Goal: Information Seeking & Learning: Understand process/instructions

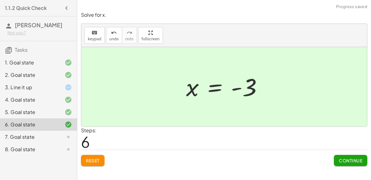
click at [346, 159] on span "Continue" at bounding box center [351, 160] width 24 height 6
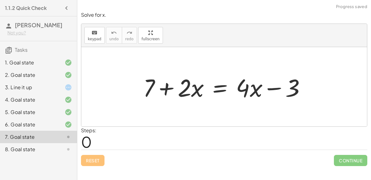
click at [28, 85] on div "3. Line it up" at bounding box center [30, 87] width 50 height 7
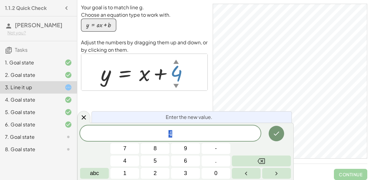
click at [280, 133] on icon "Done" at bounding box center [276, 133] width 7 height 7
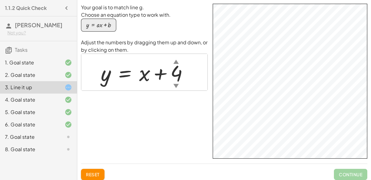
click at [92, 173] on span "Reset" at bounding box center [93, 174] width 14 height 6
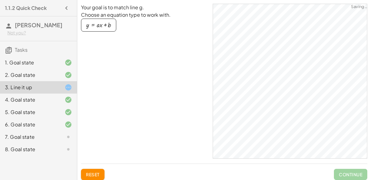
click at [92, 171] on button "Reset" at bounding box center [93, 174] width 24 height 11
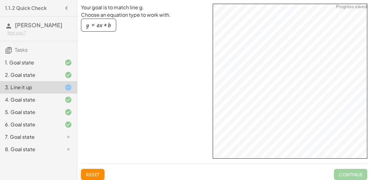
click at [108, 26] on div "button" at bounding box center [98, 25] width 25 height 7
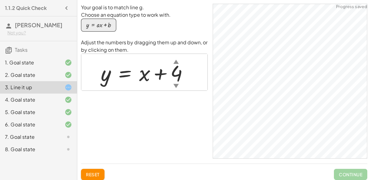
click at [103, 27] on div "button" at bounding box center [98, 25] width 25 height 7
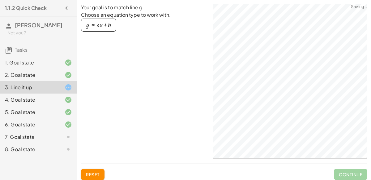
click at [105, 25] on div "button" at bounding box center [98, 25] width 25 height 7
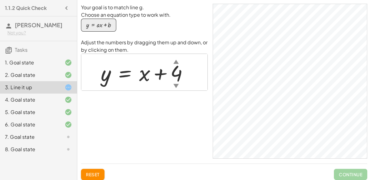
click at [61, 137] on div at bounding box center [63, 136] width 17 height 7
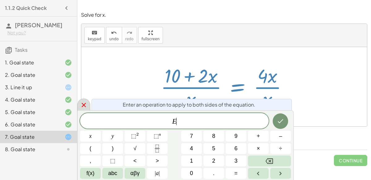
click at [84, 101] on icon at bounding box center [83, 104] width 7 height 7
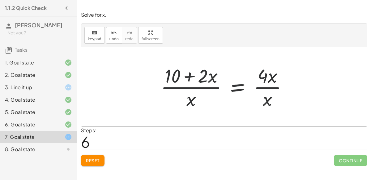
click at [96, 160] on span "Reset" at bounding box center [93, 160] width 14 height 6
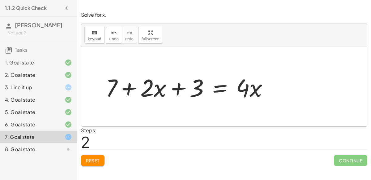
click at [99, 161] on span "Reset" at bounding box center [93, 160] width 14 height 6
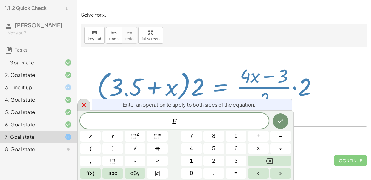
click at [81, 107] on icon at bounding box center [83, 104] width 7 height 7
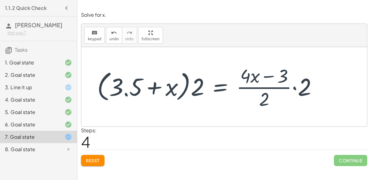
click at [98, 156] on button "Reset" at bounding box center [93, 160] width 24 height 11
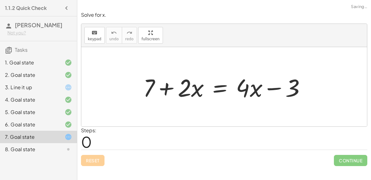
click at [94, 154] on div "Reset Continue" at bounding box center [224, 157] width 286 height 16
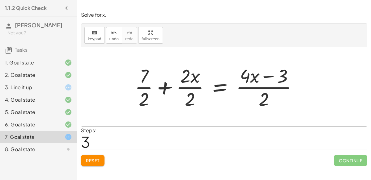
click at [96, 157] on span "Reset" at bounding box center [93, 160] width 14 height 6
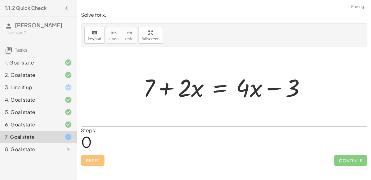
click at [57, 147] on div at bounding box center [63, 148] width 17 height 7
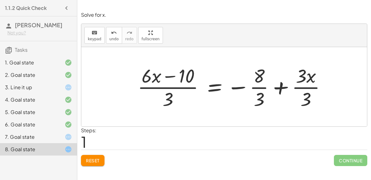
click at [99, 163] on button "Reset" at bounding box center [93, 160] width 24 height 11
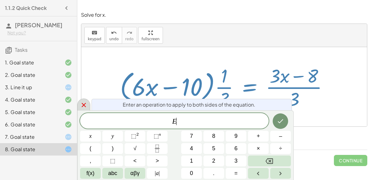
click at [84, 105] on icon at bounding box center [84, 105] width 4 height 4
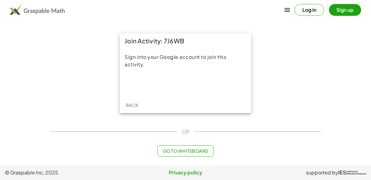
click at [189, 76] on div "Sign into your Google account to join this activity." at bounding box center [186, 72] width 132 height 49
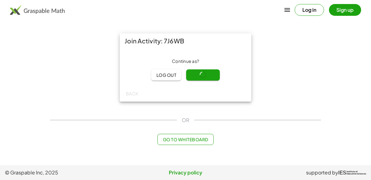
click at [179, 78] on button "Log out" at bounding box center [166, 74] width 30 height 11
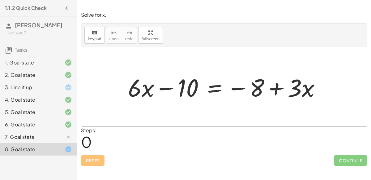
click at [39, 131] on div "7. Goal state" at bounding box center [38, 137] width 77 height 12
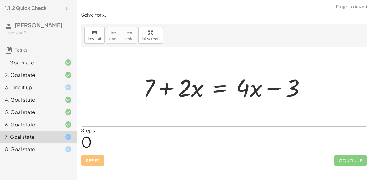
click at [29, 87] on div "3. Line it up" at bounding box center [30, 87] width 50 height 7
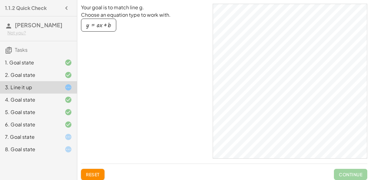
click at [100, 22] on div "button" at bounding box center [98, 25] width 25 height 7
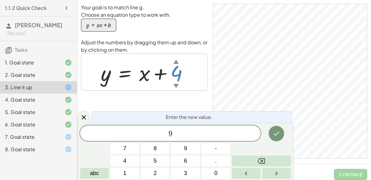
click at [276, 128] on button "Done" at bounding box center [276, 133] width 15 height 15
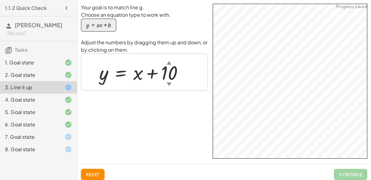
click at [50, 135] on div "7. Goal state" at bounding box center [30, 136] width 50 height 7
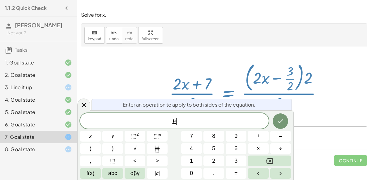
click at [273, 159] on icon "Backspace" at bounding box center [269, 161] width 7 height 6
click at [280, 172] on icon "Right arrow" at bounding box center [281, 173] width 2 height 4
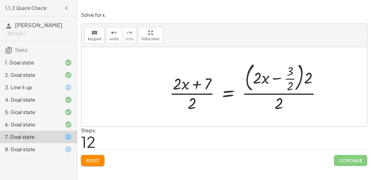
click at [93, 160] on span "Reset" at bounding box center [93, 160] width 14 height 6
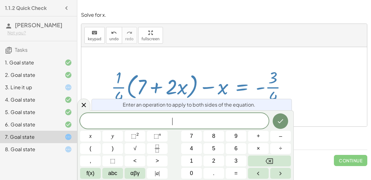
click at [347, 151] on div "Continue" at bounding box center [350, 158] width 33 height 16
click at [84, 101] on icon at bounding box center [83, 104] width 7 height 7
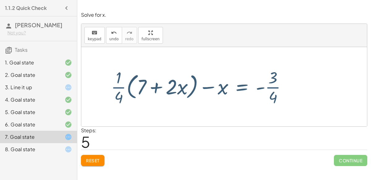
click at [92, 158] on span "Reset" at bounding box center [93, 160] width 14 height 6
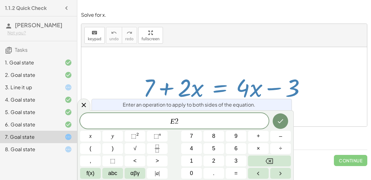
click at [277, 118] on icon "Done" at bounding box center [280, 120] width 7 height 7
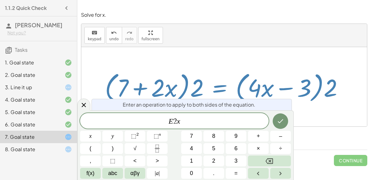
click at [279, 119] on icon "Done" at bounding box center [280, 120] width 7 height 7
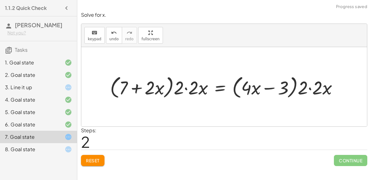
click at [88, 164] on button "Reset" at bounding box center [93, 160] width 24 height 11
click at [91, 156] on div "Reset Continue" at bounding box center [224, 157] width 286 height 16
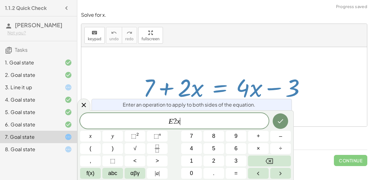
click at [279, 121] on icon "Done" at bounding box center [280, 120] width 7 height 7
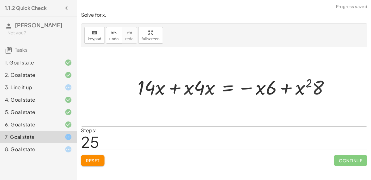
click at [98, 165] on button "Reset" at bounding box center [93, 160] width 24 height 11
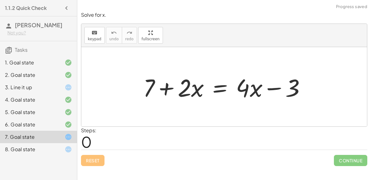
click at [56, 141] on div "7. Goal state" at bounding box center [38, 137] width 77 height 12
click at [62, 157] on div "1. Goal state 2. Goal state 3. Line it up 4. Goal state 5. Goal state 6. Goal s…" at bounding box center [38, 106] width 77 height 104
click at [41, 149] on div "8. Goal state" at bounding box center [30, 148] width 50 height 7
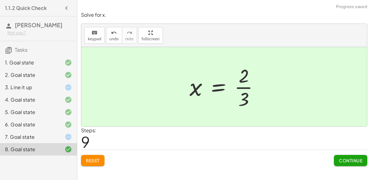
click at [350, 157] on span "Continue" at bounding box center [351, 160] width 24 height 6
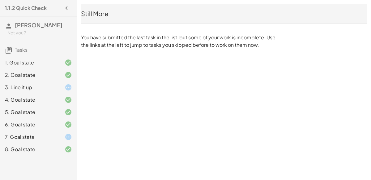
click at [47, 132] on div "7. Goal state" at bounding box center [38, 137] width 77 height 12
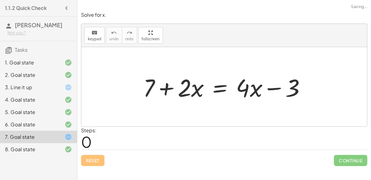
click at [60, 85] on div at bounding box center [63, 87] width 17 height 7
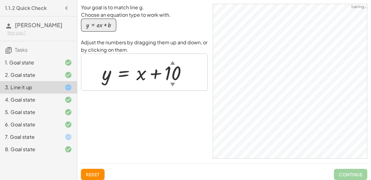
click at [59, 131] on div "7. Goal state" at bounding box center [38, 137] width 77 height 12
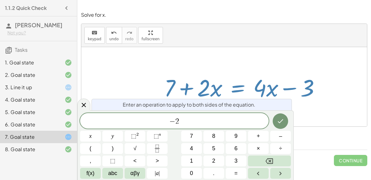
click at [282, 125] on icon "Done" at bounding box center [280, 120] width 7 height 7
click at [277, 119] on icon "Done" at bounding box center [280, 120] width 7 height 7
click at [281, 113] on button "Done" at bounding box center [280, 120] width 15 height 15
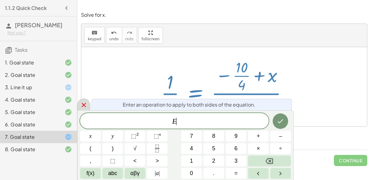
click at [82, 103] on icon at bounding box center [84, 105] width 4 height 4
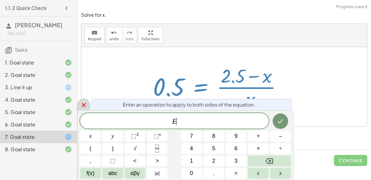
click at [84, 105] on icon at bounding box center [84, 105] width 4 height 4
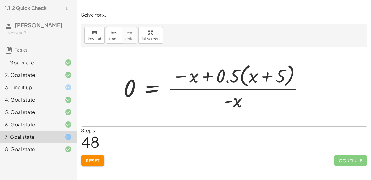
click at [100, 165] on button "Reset" at bounding box center [93, 160] width 24 height 11
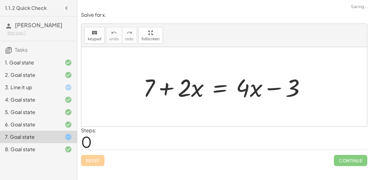
click at [97, 162] on div "Reset Continue" at bounding box center [224, 157] width 286 height 16
click at [97, 161] on div "Reset Continue" at bounding box center [224, 157] width 286 height 16
click at [99, 160] on div "Reset Continue" at bounding box center [224, 157] width 286 height 16
click at [61, 106] on div "3. Line it up" at bounding box center [38, 112] width 77 height 12
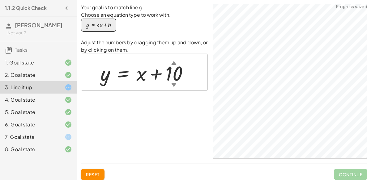
click at [28, 143] on div "6. Goal state" at bounding box center [38, 149] width 77 height 12
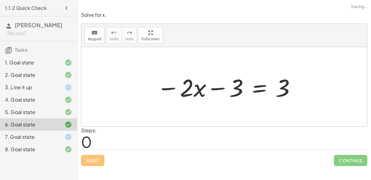
click at [33, 137] on div "7. Goal state" at bounding box center [30, 136] width 50 height 7
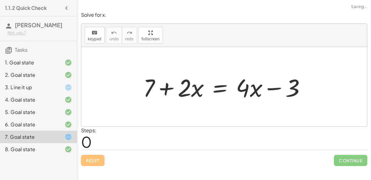
click at [23, 121] on div "6. Goal state" at bounding box center [30, 124] width 50 height 7
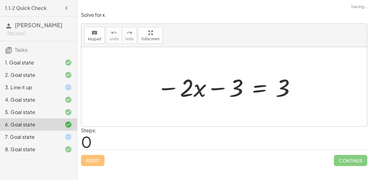
click at [31, 132] on div "7. Goal state" at bounding box center [38, 137] width 77 height 12
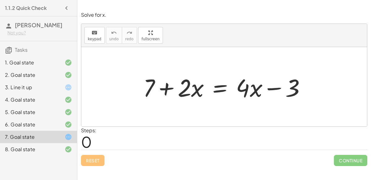
click at [0, 0] on div "Solve for x. keyboard keypad undo undo redo redo fullscreen + 7 + · 2 · x = + ·…" at bounding box center [0, 0] width 0 height 0
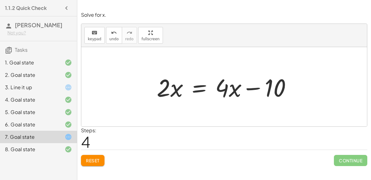
click at [90, 157] on span "Reset" at bounding box center [93, 160] width 14 height 6
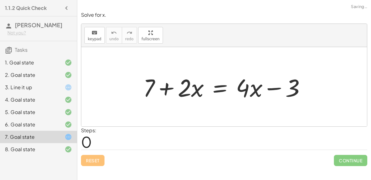
click at [94, 158] on div "Reset Continue" at bounding box center [224, 157] width 286 height 16
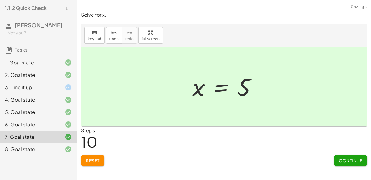
click at [346, 162] on span "Continue" at bounding box center [351, 160] width 24 height 6
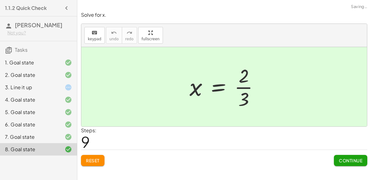
click at [345, 159] on span "Continue" at bounding box center [351, 160] width 24 height 6
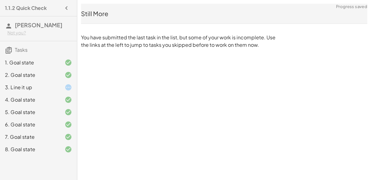
click at [25, 88] on div "3. Line it up" at bounding box center [30, 87] width 50 height 7
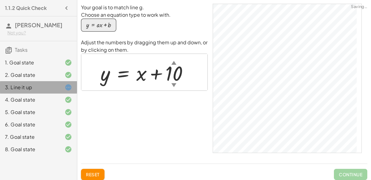
click at [16, 83] on div "3. Line it up" at bounding box center [38, 87] width 77 height 12
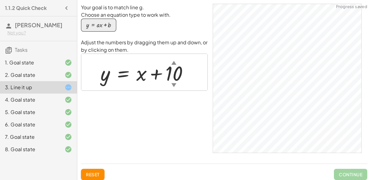
click at [95, 20] on button "y = + · a · x + b" at bounding box center [98, 25] width 35 height 13
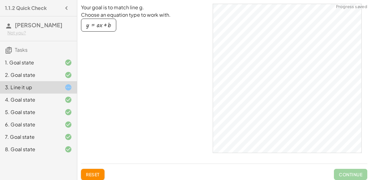
click at [91, 28] on div "button" at bounding box center [98, 25] width 25 height 7
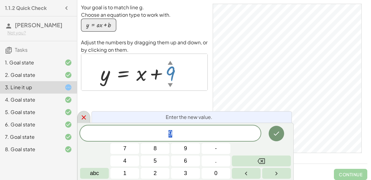
click at [84, 116] on icon at bounding box center [84, 117] width 4 height 4
click at [276, 131] on icon "Done" at bounding box center [276, 133] width 7 height 7
click at [280, 131] on icon "Done" at bounding box center [276, 133] width 7 height 7
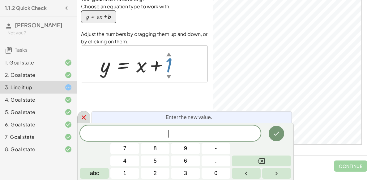
click at [84, 111] on div at bounding box center [83, 117] width 13 height 12
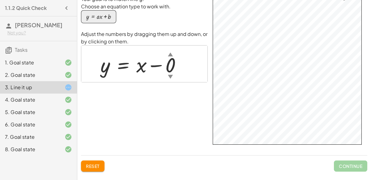
click at [89, 155] on div at bounding box center [224, 155] width 286 height 0
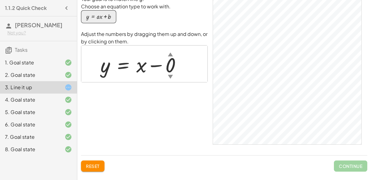
click at [90, 161] on button "Reset" at bounding box center [93, 165] width 24 height 11
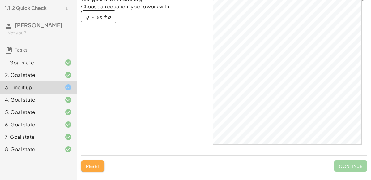
click at [93, 160] on button "Reset" at bounding box center [93, 165] width 24 height 11
click at [99, 165] on span "Reset" at bounding box center [93, 166] width 14 height 6
click at [97, 163] on span "Reset" at bounding box center [93, 166] width 14 height 6
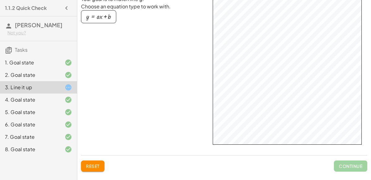
click at [94, 162] on button "Reset" at bounding box center [93, 165] width 24 height 11
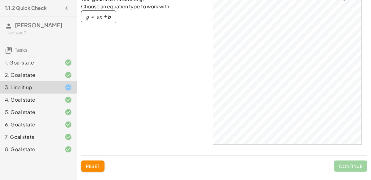
click at [108, 16] on div "button" at bounding box center [98, 16] width 25 height 7
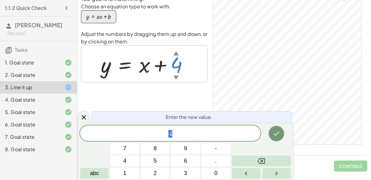
click at [275, 132] on icon "Done" at bounding box center [276, 133] width 7 height 7
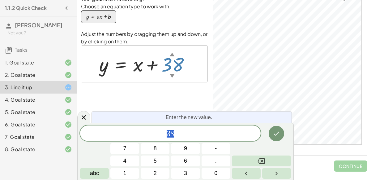
click at [274, 133] on icon "Done" at bounding box center [276, 133] width 7 height 7
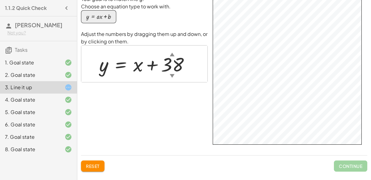
click at [92, 165] on span "Reset" at bounding box center [93, 166] width 14 height 6
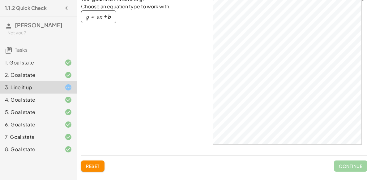
click at [89, 164] on span "Reset" at bounding box center [93, 166] width 14 height 6
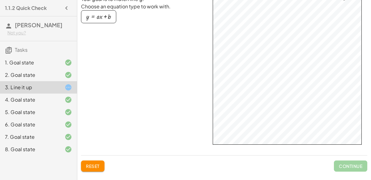
scroll to position [0, 0]
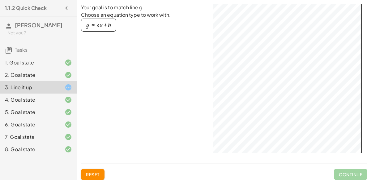
click at [102, 26] on div "button" at bounding box center [98, 25] width 25 height 7
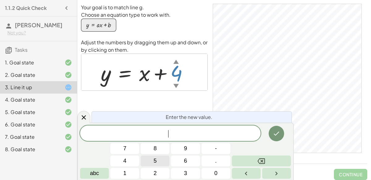
click at [167, 158] on button "5" at bounding box center [155, 160] width 29 height 11
click at [276, 133] on icon "Done" at bounding box center [276, 133] width 7 height 7
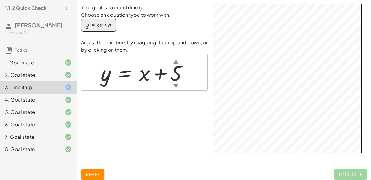
scroll to position [8, 0]
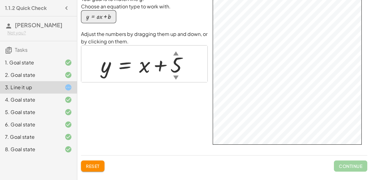
click at [72, 84] on icon at bounding box center [68, 87] width 7 height 7
